Goal: Task Accomplishment & Management: Use online tool/utility

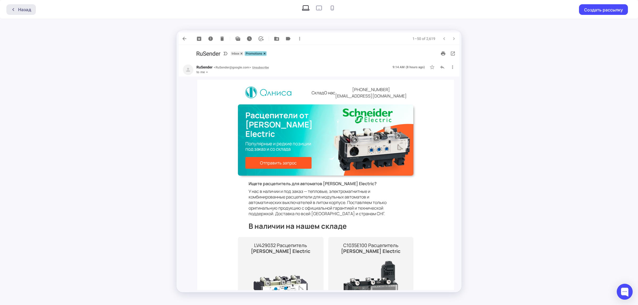
click at [28, 8] on div "Назад" at bounding box center [24, 9] width 13 height 6
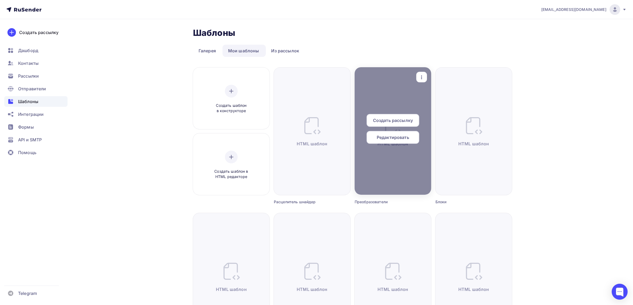
click at [395, 137] on span "Редактировать" at bounding box center [393, 137] width 32 height 6
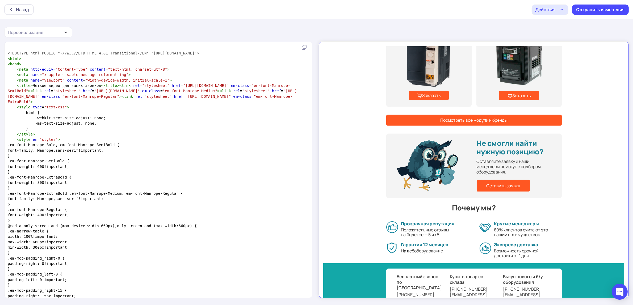
scroll to position [309, 0]
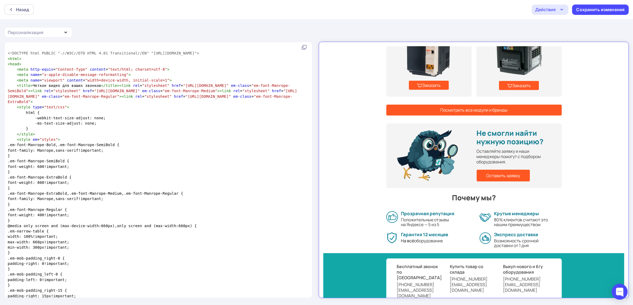
click at [467, 100] on link "Посмотреть все модули и бренды" at bounding box center [468, 105] width 175 height 11
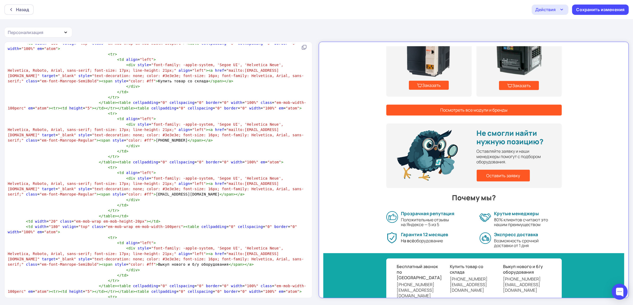
scroll to position [3878, 0]
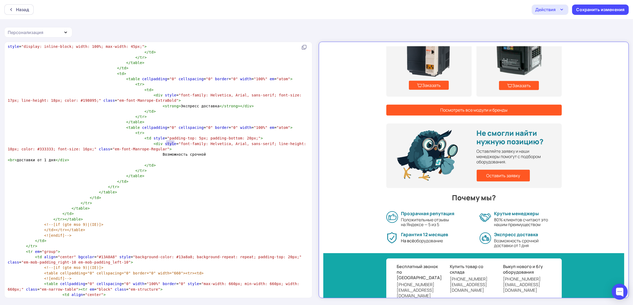
type textarea "сть с"
drag, startPoint x: 174, startPoint y: 141, endPoint x: 177, endPoint y: 142, distance: 3.9
click at [177, 152] on span "Возможность срочной" at bounding box center [107, 154] width 198 height 4
drag, startPoint x: 394, startPoint y: 254, endPoint x: 403, endPoint y: 259, distance: 10.2
click at [403, 259] on td "Бесплатный звонок по [GEOGRAPHIC_DATA] [PHONE_NUMBER] [EMAIL_ADDRESS][DOMAIN_NA…" at bounding box center [468, 276] width 175 height 45
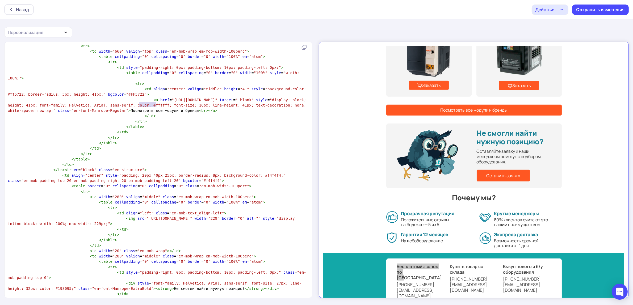
type textarea "модули и"
drag, startPoint x: 138, startPoint y: 105, endPoint x: 157, endPoint y: 107, distance: 19.2
click at [157, 107] on pre "< a href = "[URL][DOMAIN_NAME]" target = "_blank" style = "display: block; heig…" at bounding box center [157, 105] width 301 height 16
click at [600, 12] on div "Сохранить изменения" at bounding box center [600, 10] width 57 height 10
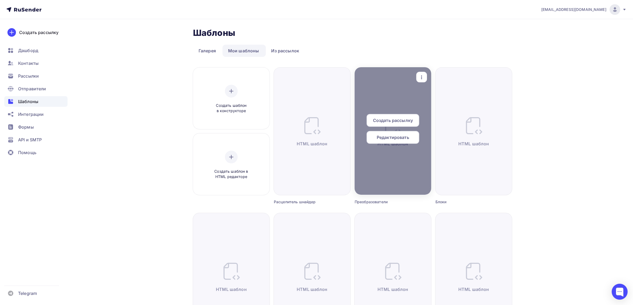
click at [421, 77] on icon "button" at bounding box center [421, 77] width 1 height 4
click at [445, 101] on div "Предпросмотр" at bounding box center [449, 103] width 33 height 6
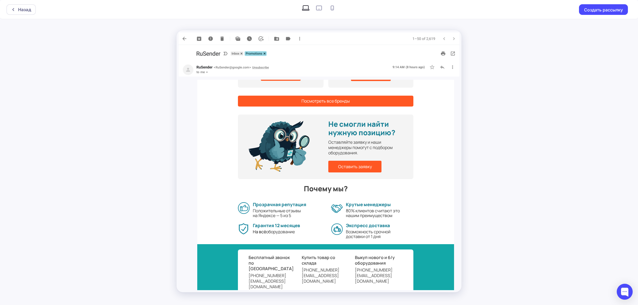
click at [531, 120] on div "Назад Создать рассылку" at bounding box center [319, 152] width 638 height 305
click at [503, 94] on div "Назад Создать рассылку" at bounding box center [319, 152] width 638 height 305
click at [19, 10] on div "Назад" at bounding box center [24, 9] width 13 height 6
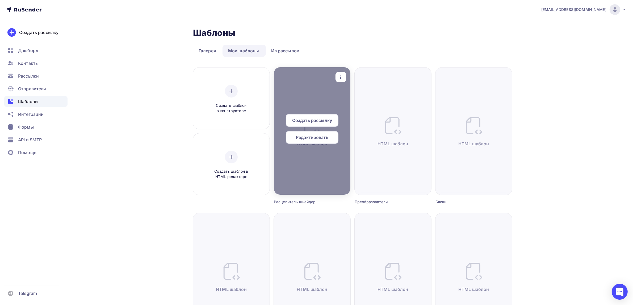
click at [342, 75] on icon "button" at bounding box center [341, 77] width 6 height 6
click at [344, 102] on icon at bounding box center [345, 104] width 5 height 4
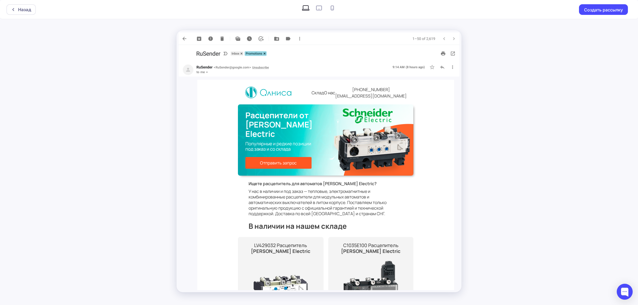
click at [519, 181] on div "Назад Создать рассылку" at bounding box center [319, 152] width 638 height 305
click at [26, 13] on div "Назад" at bounding box center [20, 9] width 29 height 11
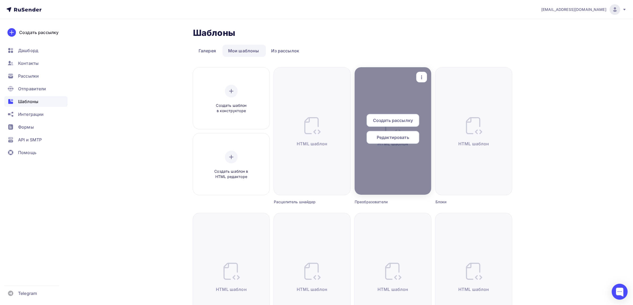
click at [421, 78] on icon "button" at bounding box center [421, 77] width 6 height 6
click at [423, 102] on icon at bounding box center [426, 103] width 6 height 6
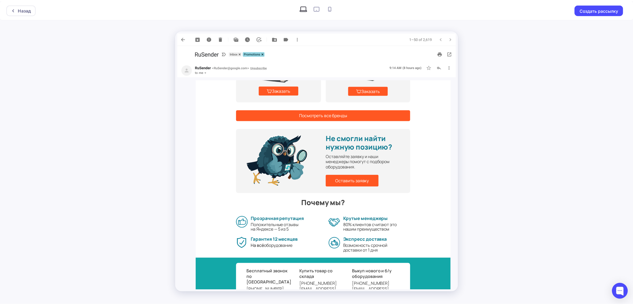
scroll to position [352, 0]
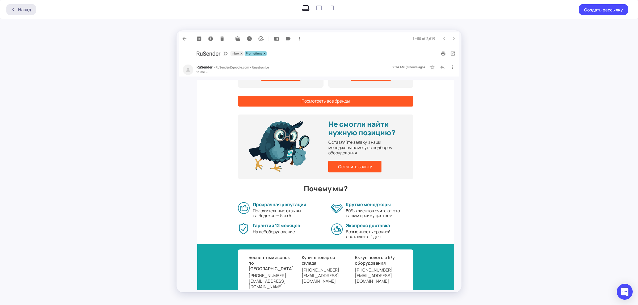
click at [23, 7] on div "Назад" at bounding box center [24, 9] width 13 height 6
